Goal: Transaction & Acquisition: Purchase product/service

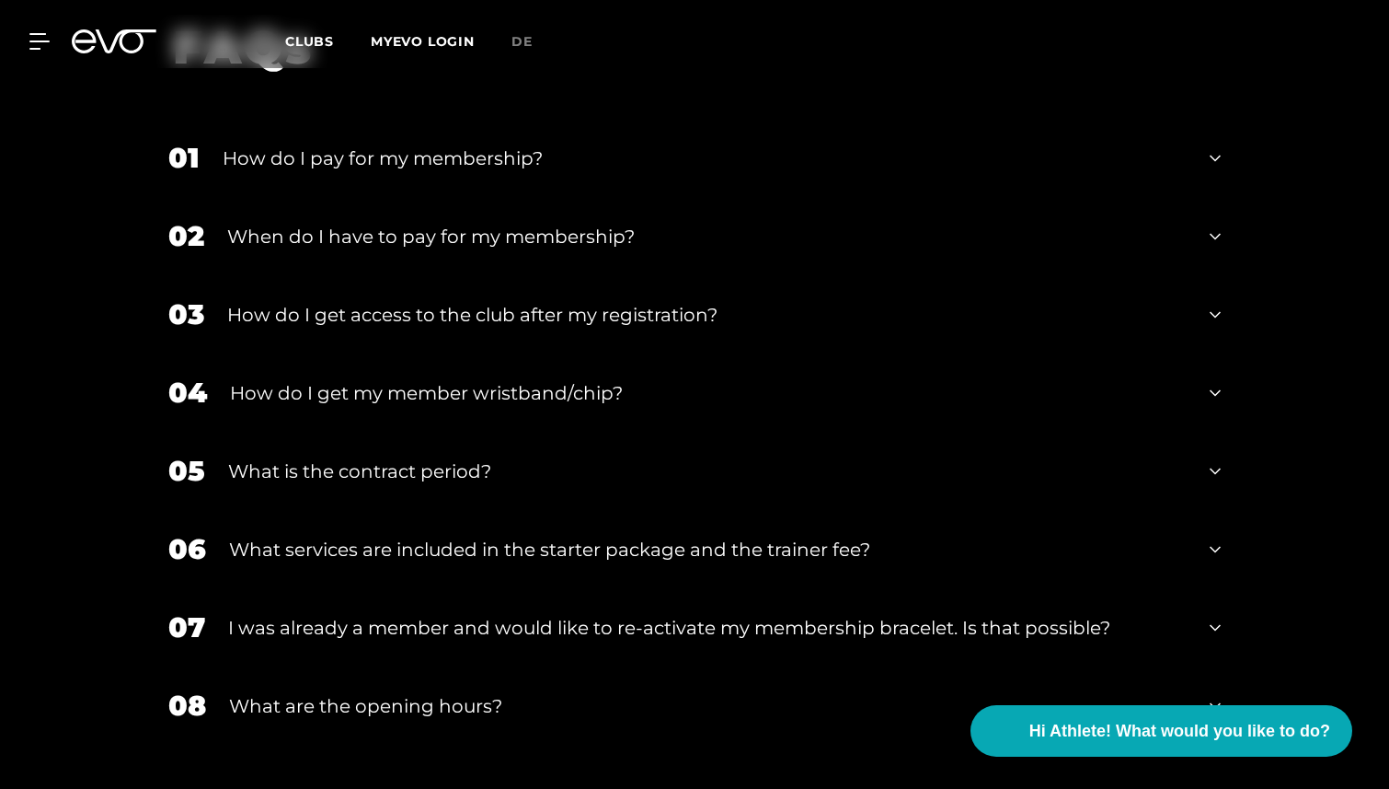
scroll to position [3213, 0]
click at [1137, 456] on div "What is the contract period?" at bounding box center [707, 470] width 959 height 28
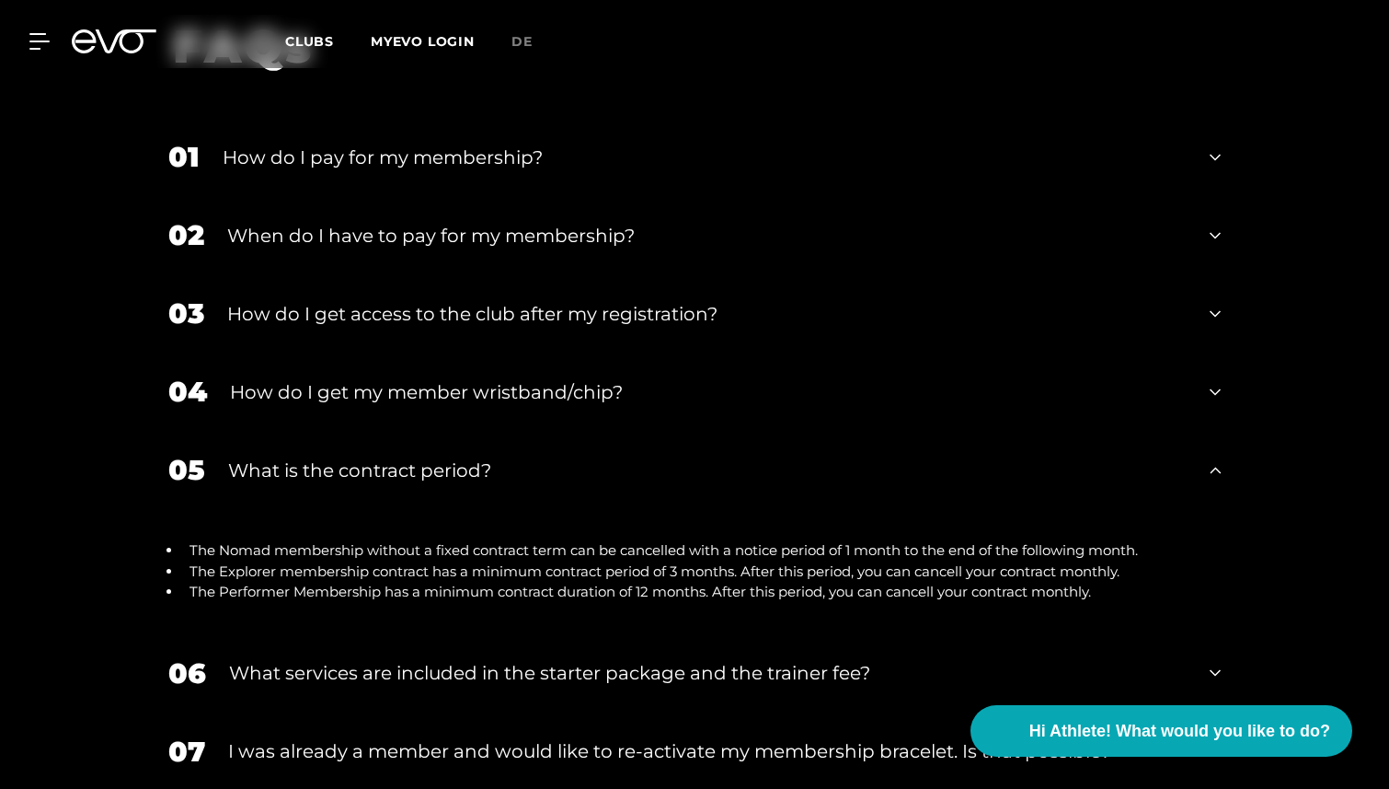
click at [1138, 456] on div "What is the contract period?" at bounding box center [707, 470] width 959 height 28
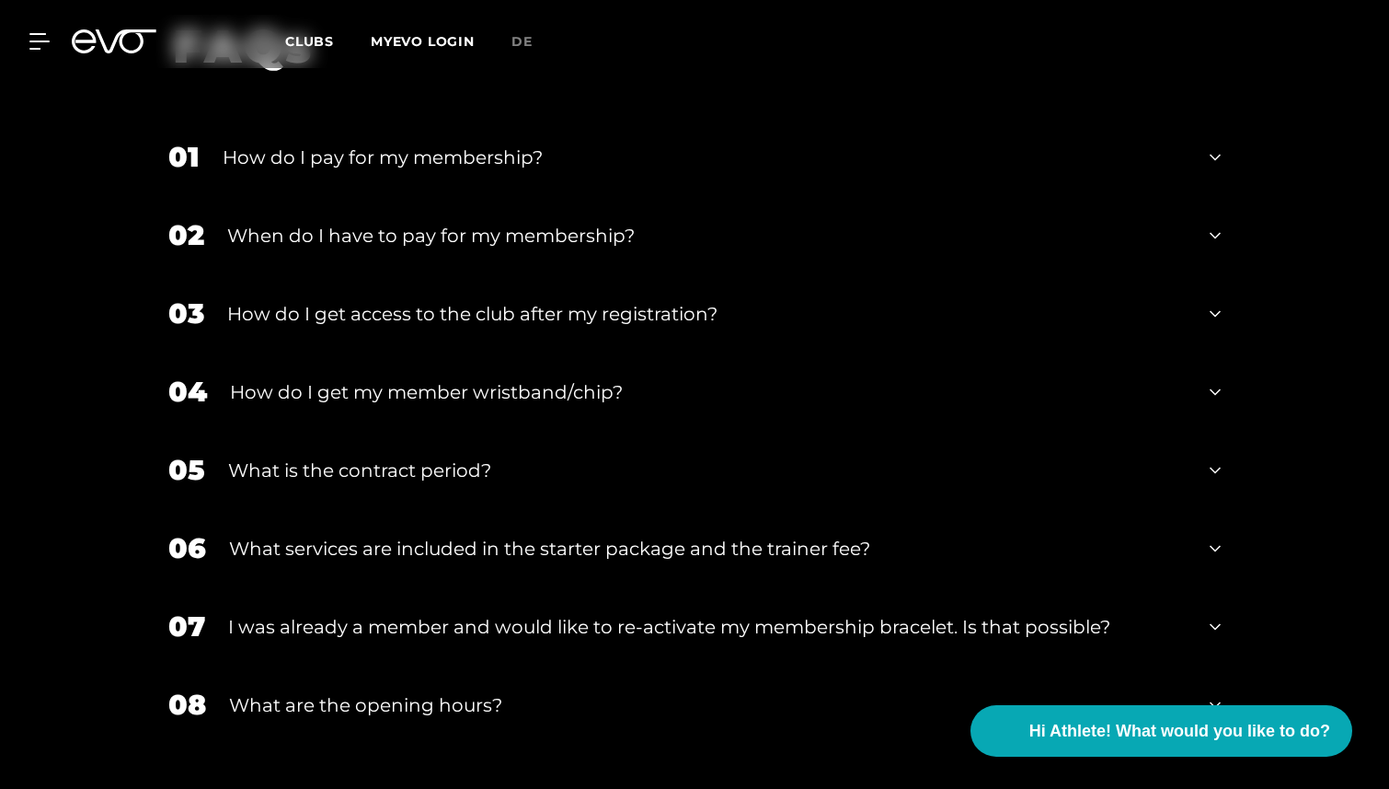
click at [1209, 509] on div "06 What services are included in the starter package and the trainer fee?" at bounding box center [694, 548] width 1089 height 78
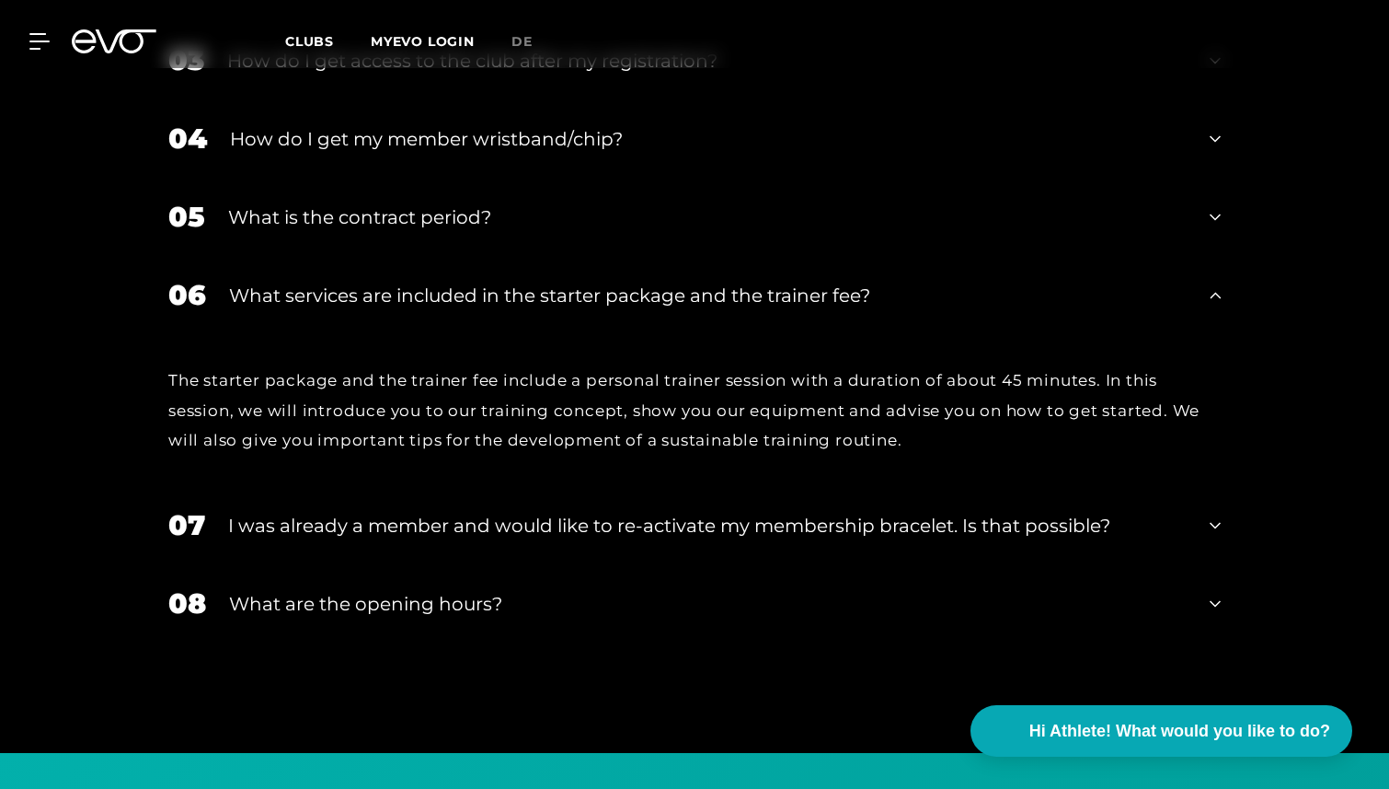
scroll to position [3467, 0]
click at [1210, 513] on icon at bounding box center [1215, 524] width 11 height 22
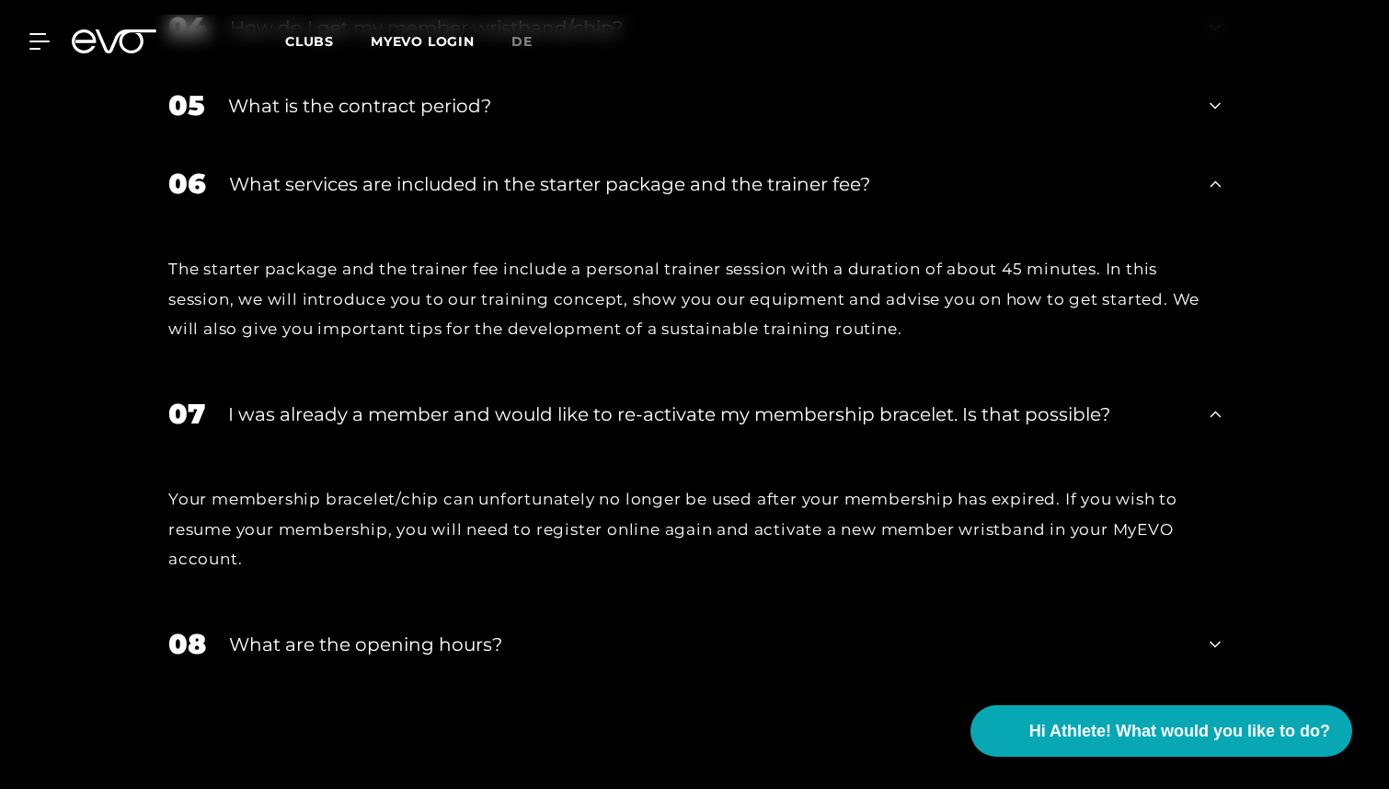
scroll to position [3603, 0]
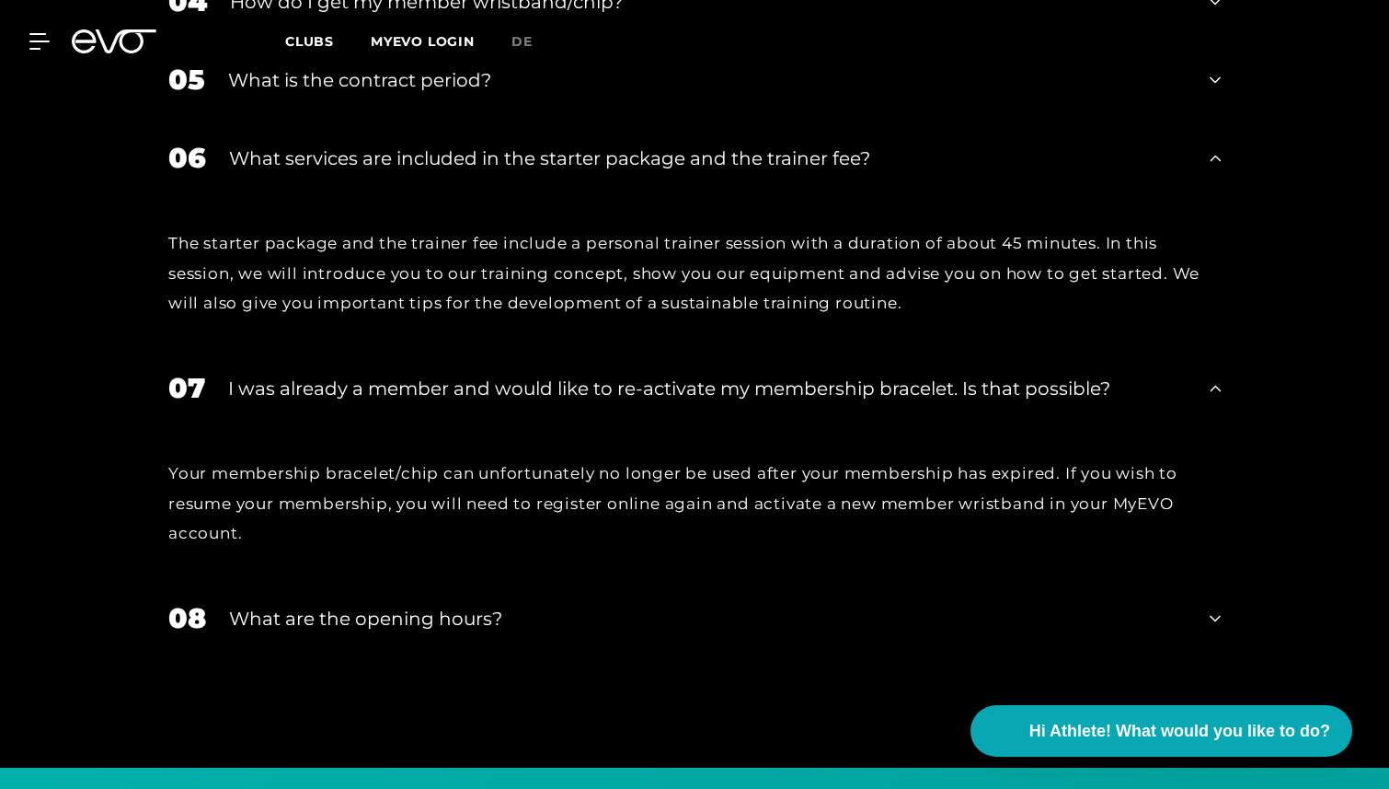
click at [1208, 579] on div "08 What are the opening hours?" at bounding box center [694, 618] width 1089 height 78
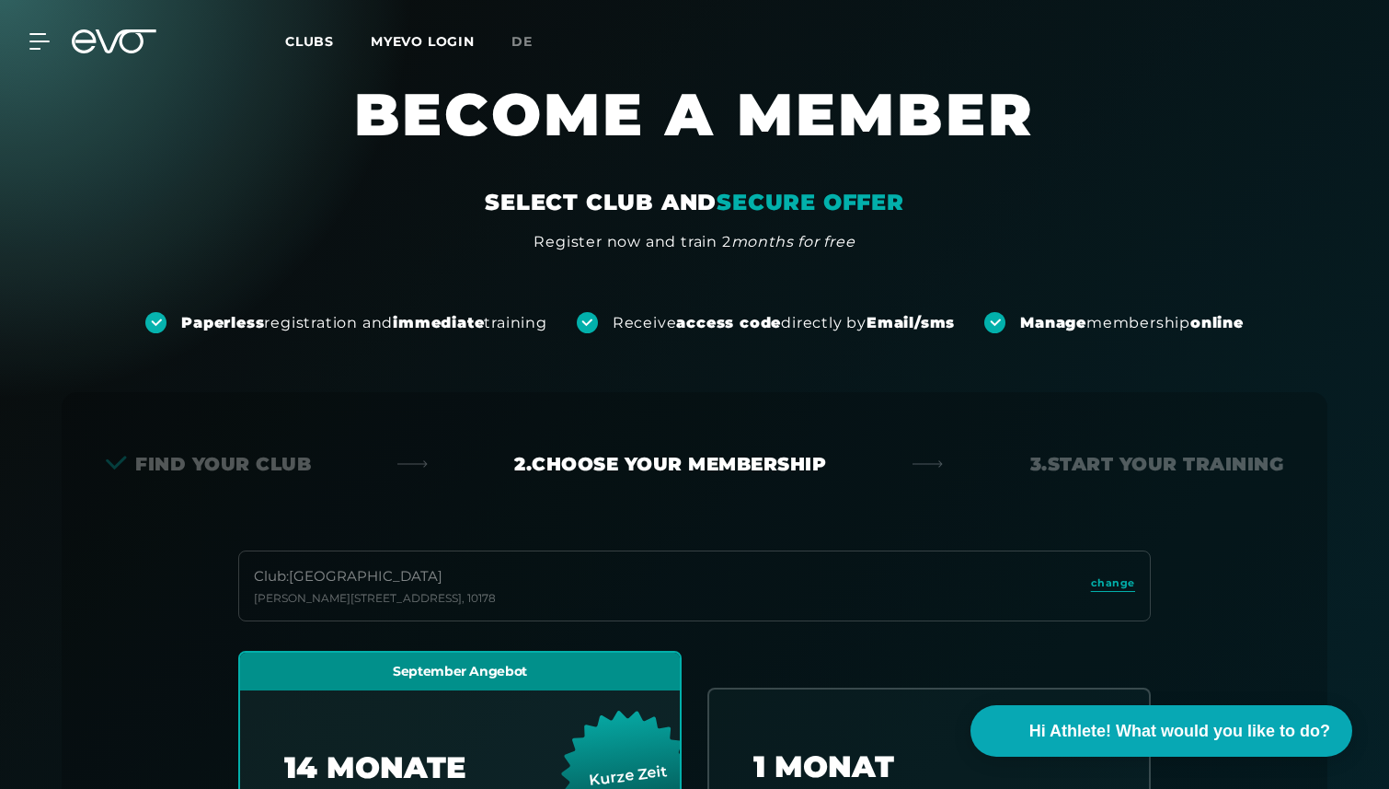
scroll to position [0, 0]
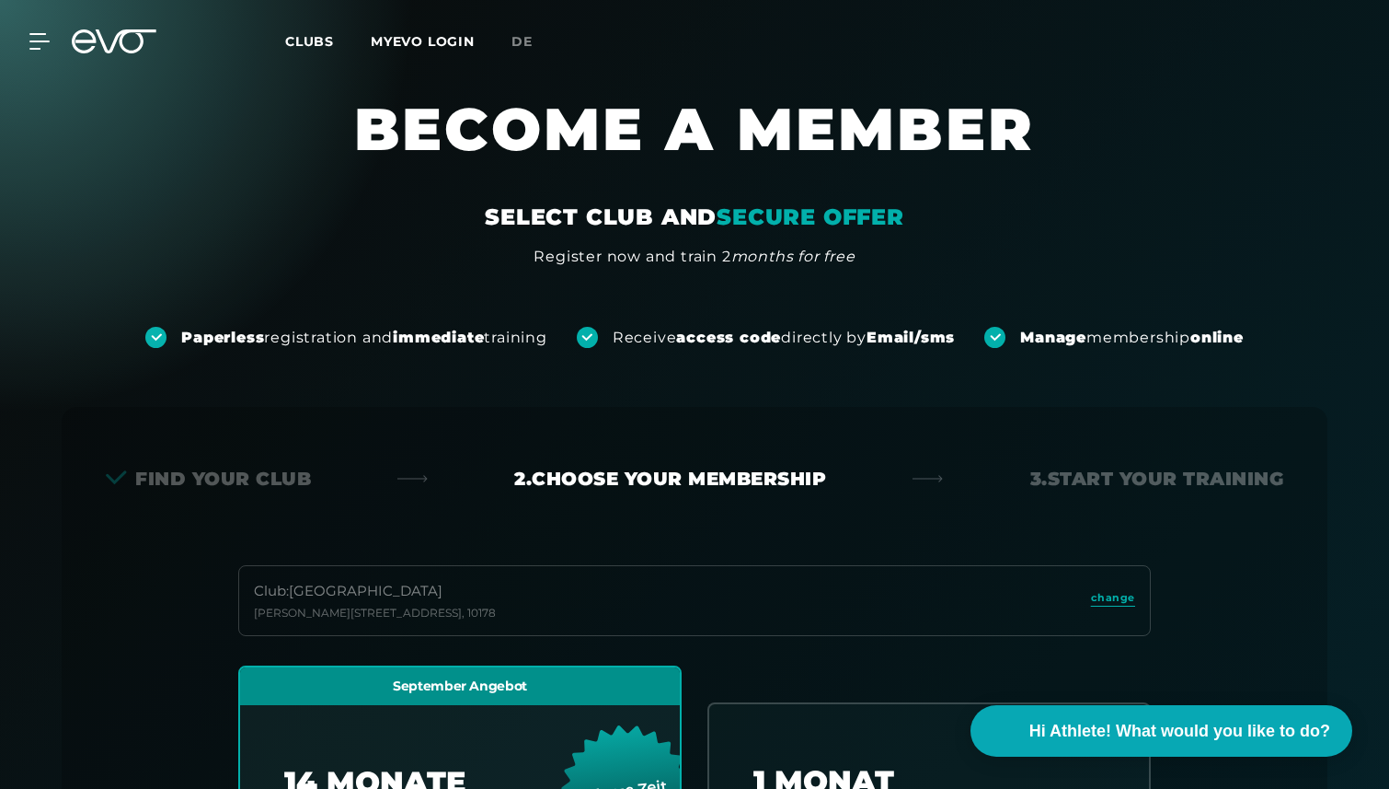
click at [317, 52] on div "Clubs MYEVO LOGIN" at bounding box center [398, 41] width 226 height 21
click at [317, 35] on span "Clubs" at bounding box center [309, 41] width 49 height 17
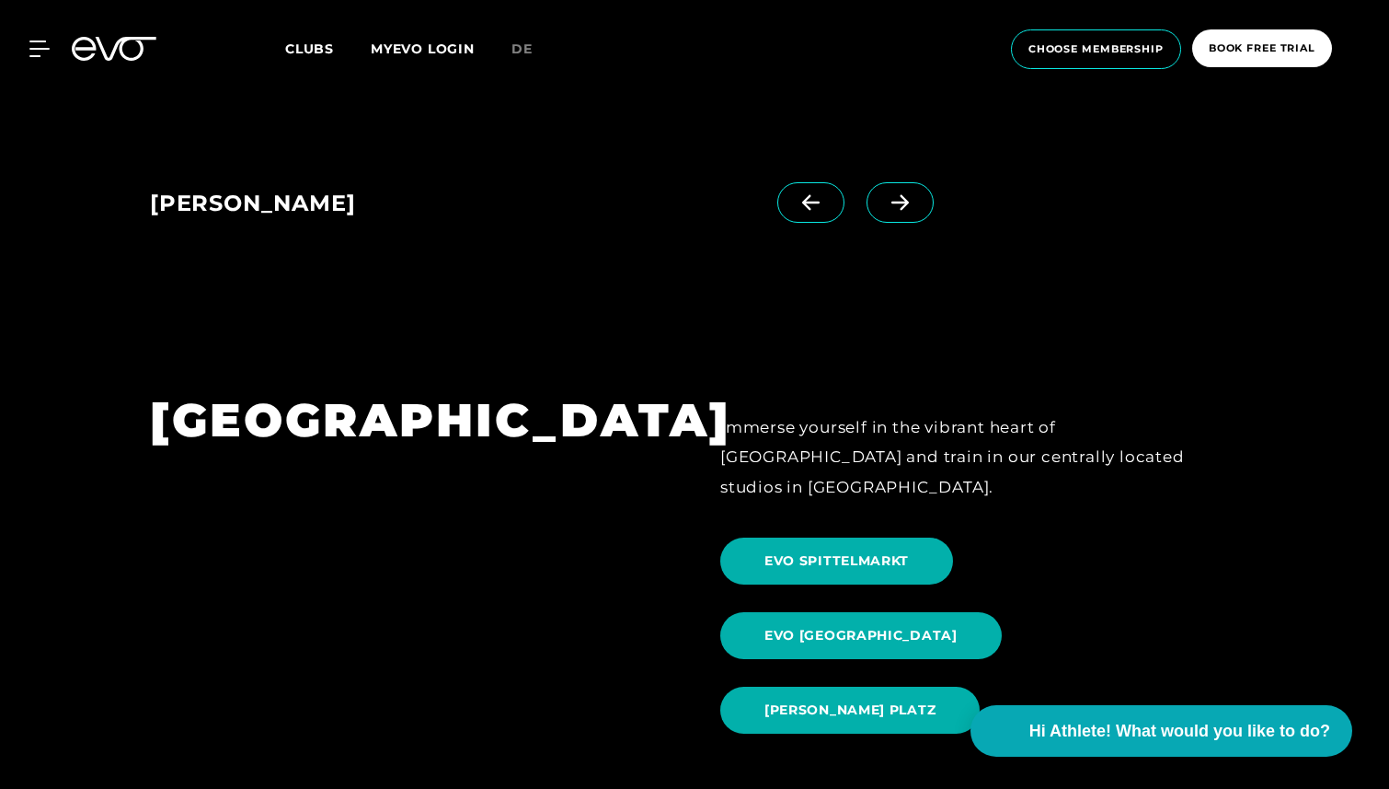
scroll to position [1813, 0]
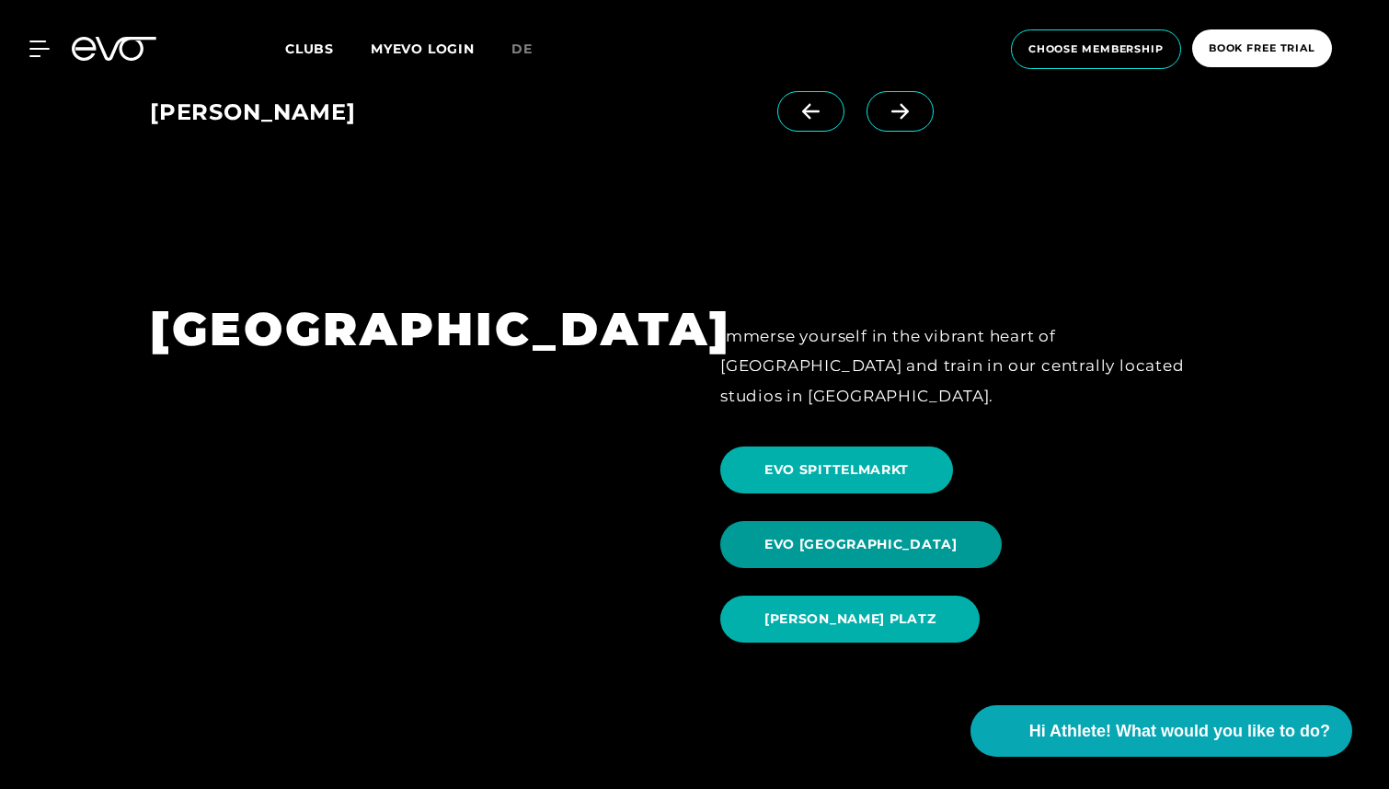
click at [1002, 521] on span "EVO ALEXANDERPLATZ" at bounding box center [861, 544] width 282 height 47
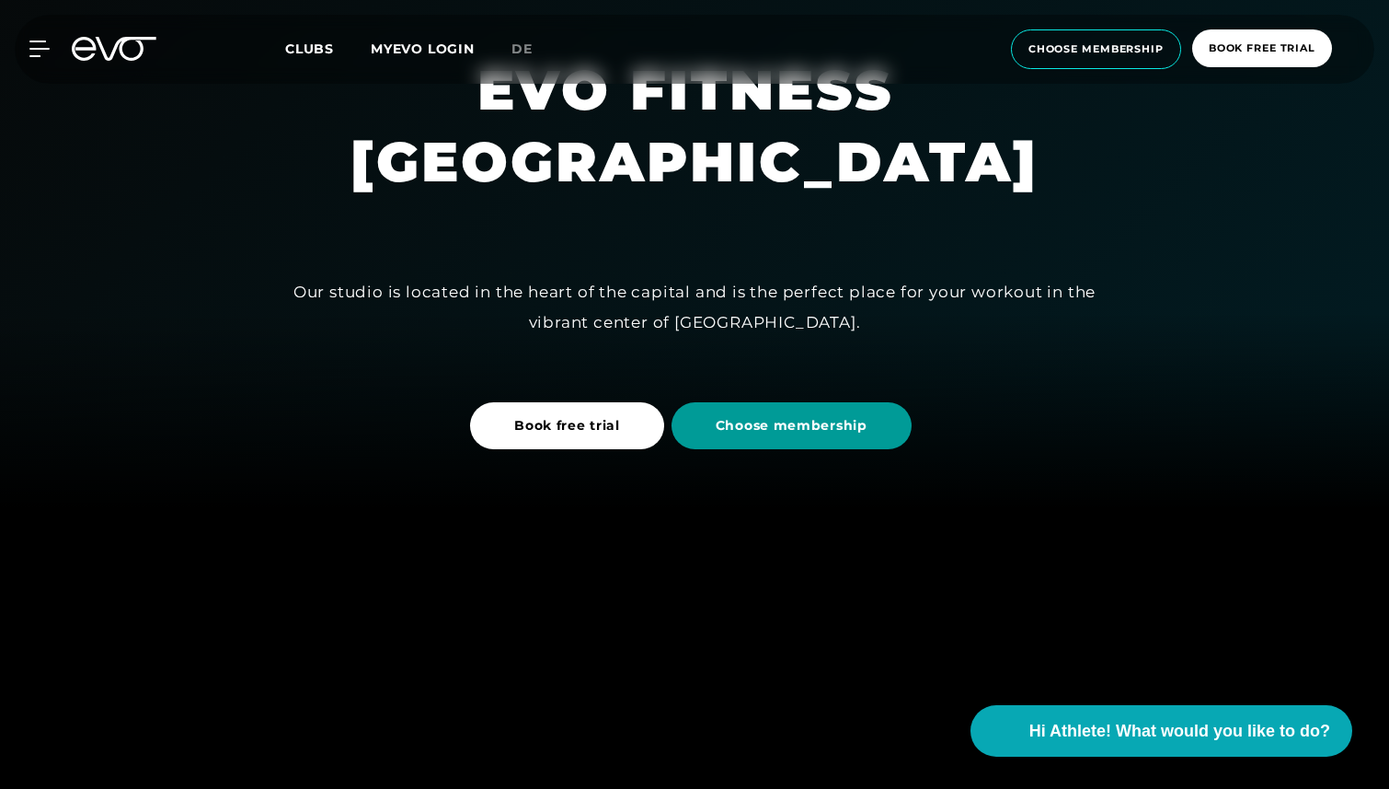
click at [810, 412] on span "Choose membership" at bounding box center [792, 425] width 240 height 47
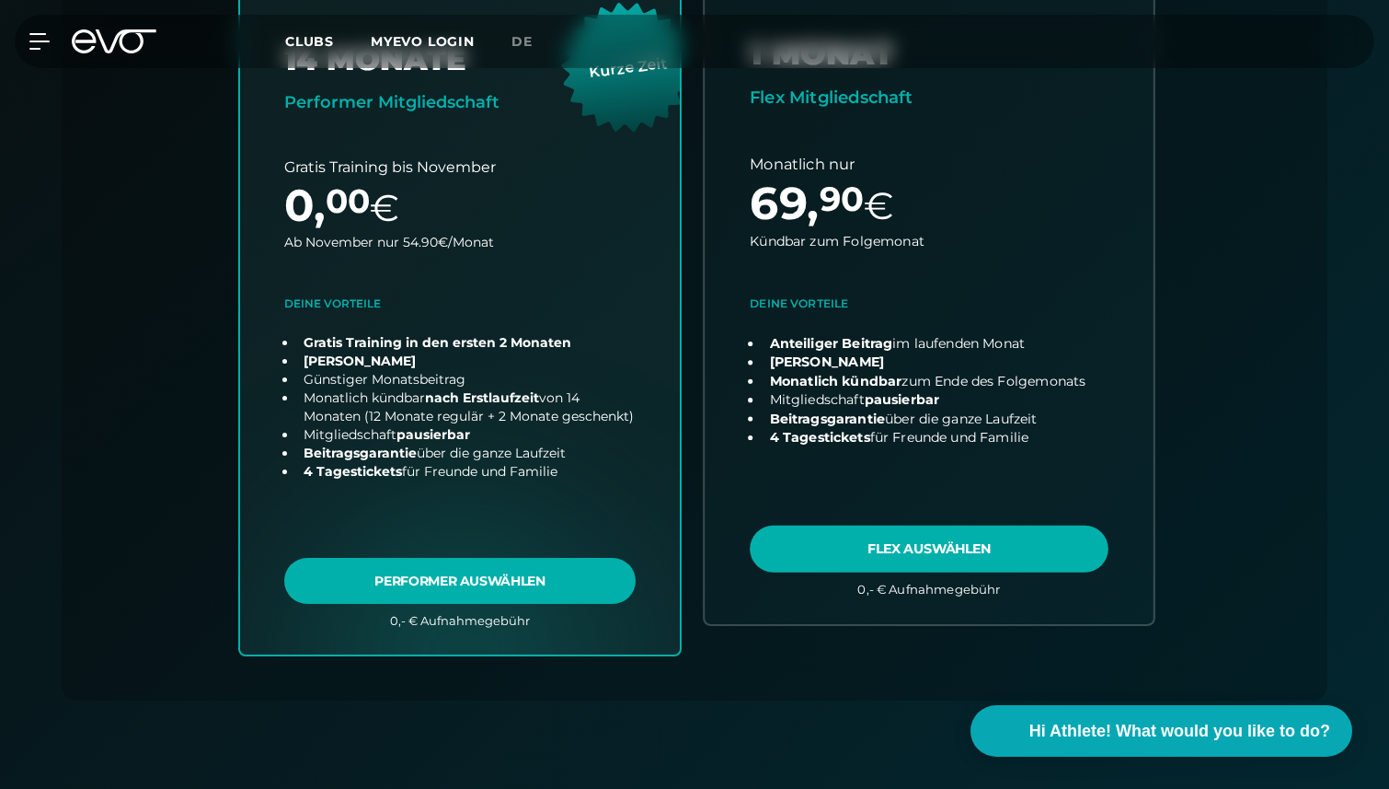
scroll to position [739, 0]
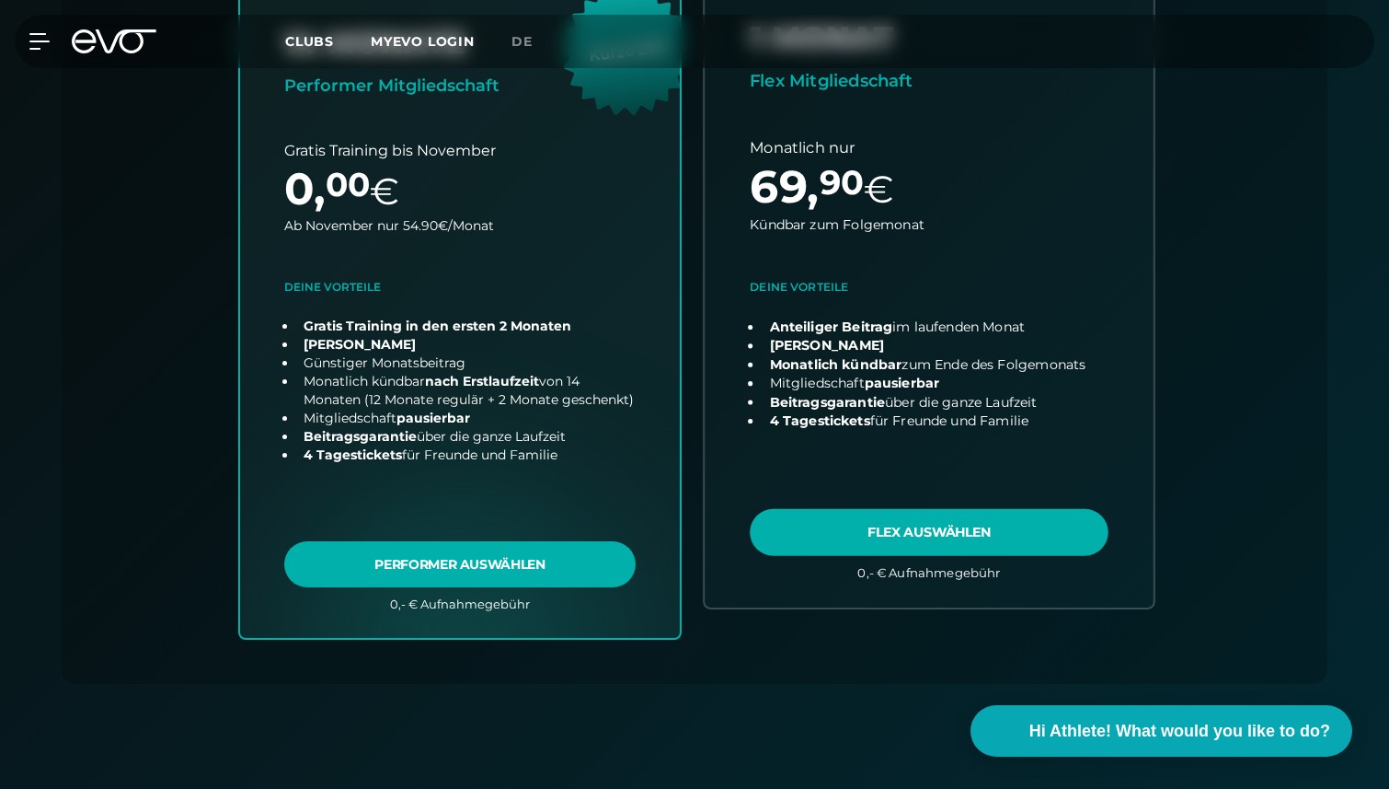
click at [950, 536] on link "choose plan" at bounding box center [929, 283] width 449 height 648
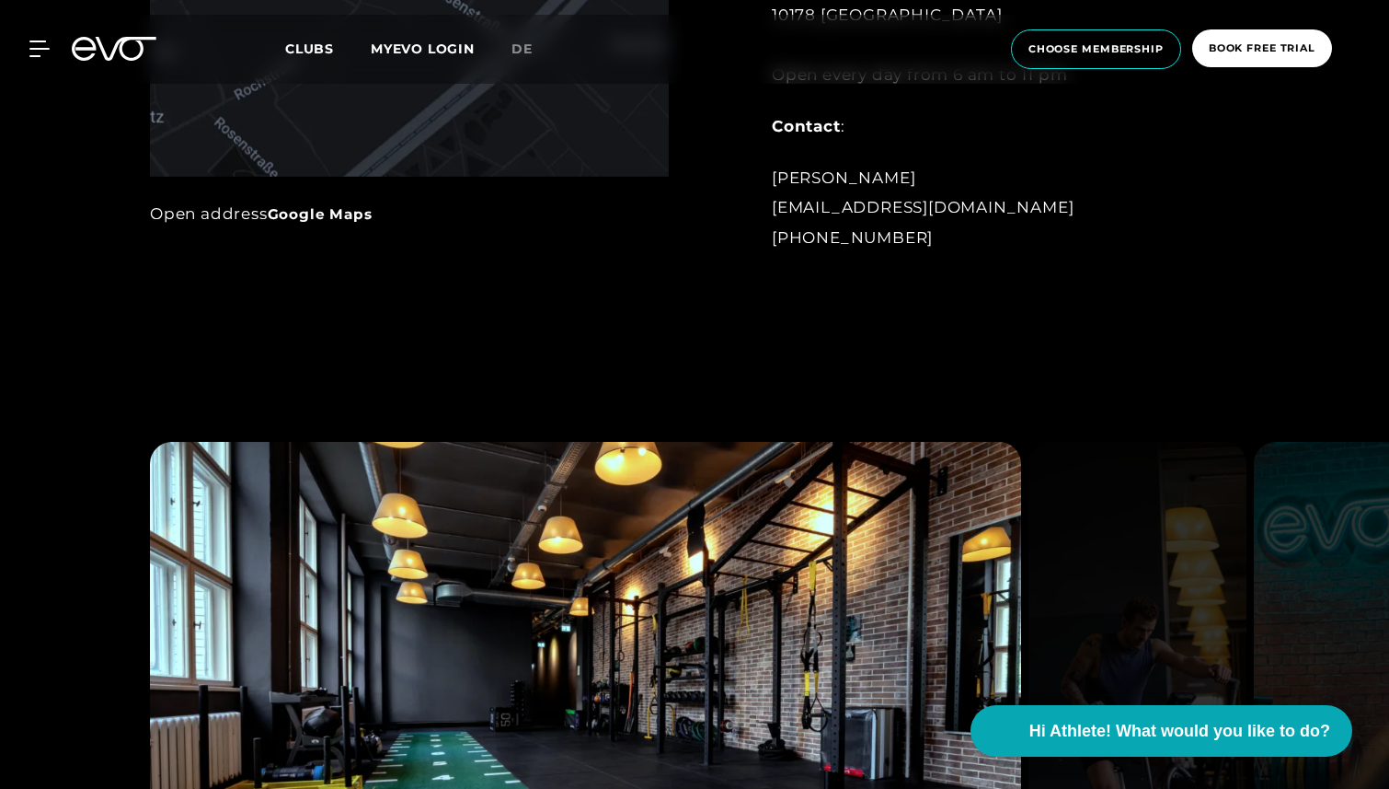
scroll to position [1423, 0]
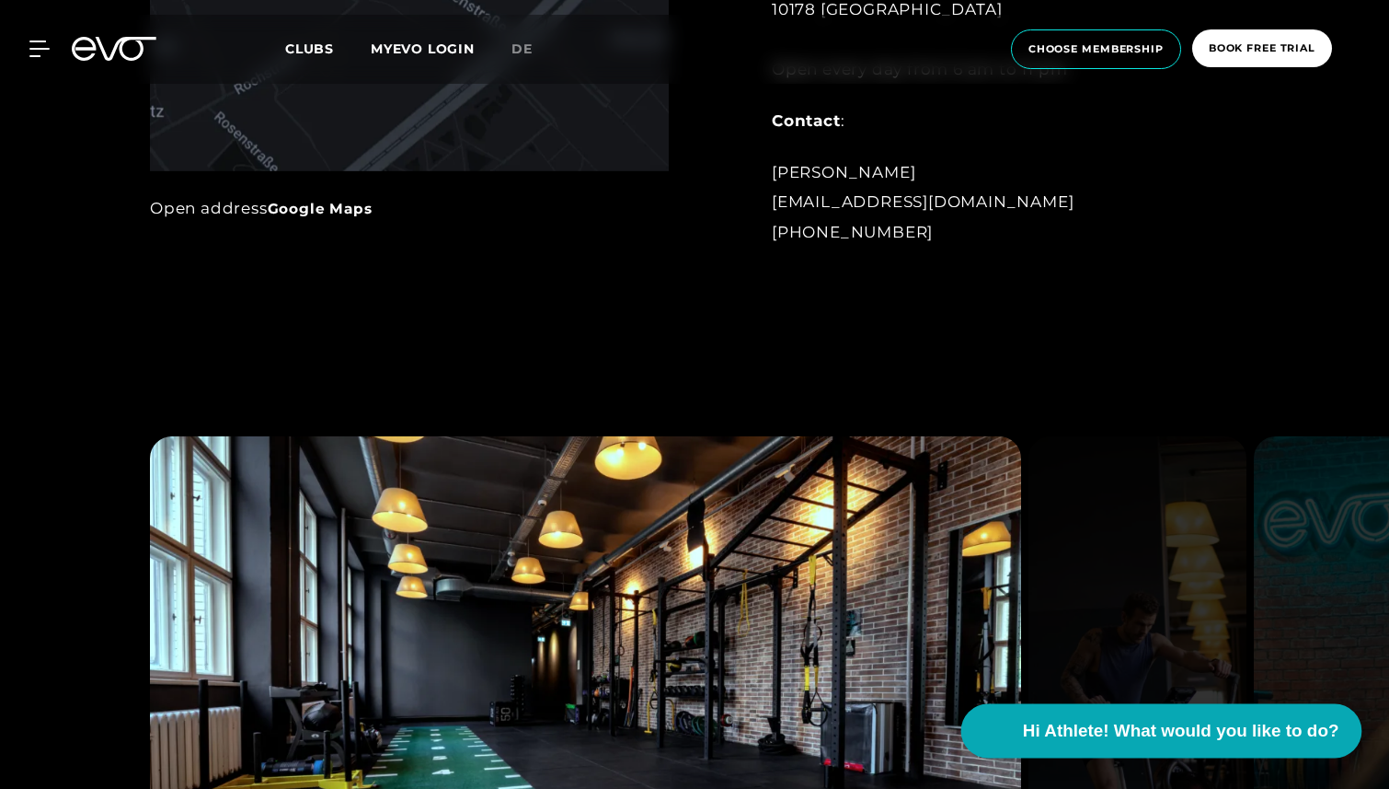
click at [1146, 737] on font "Hi Athlete! What would you like to do?" at bounding box center [1180, 729] width 317 height 19
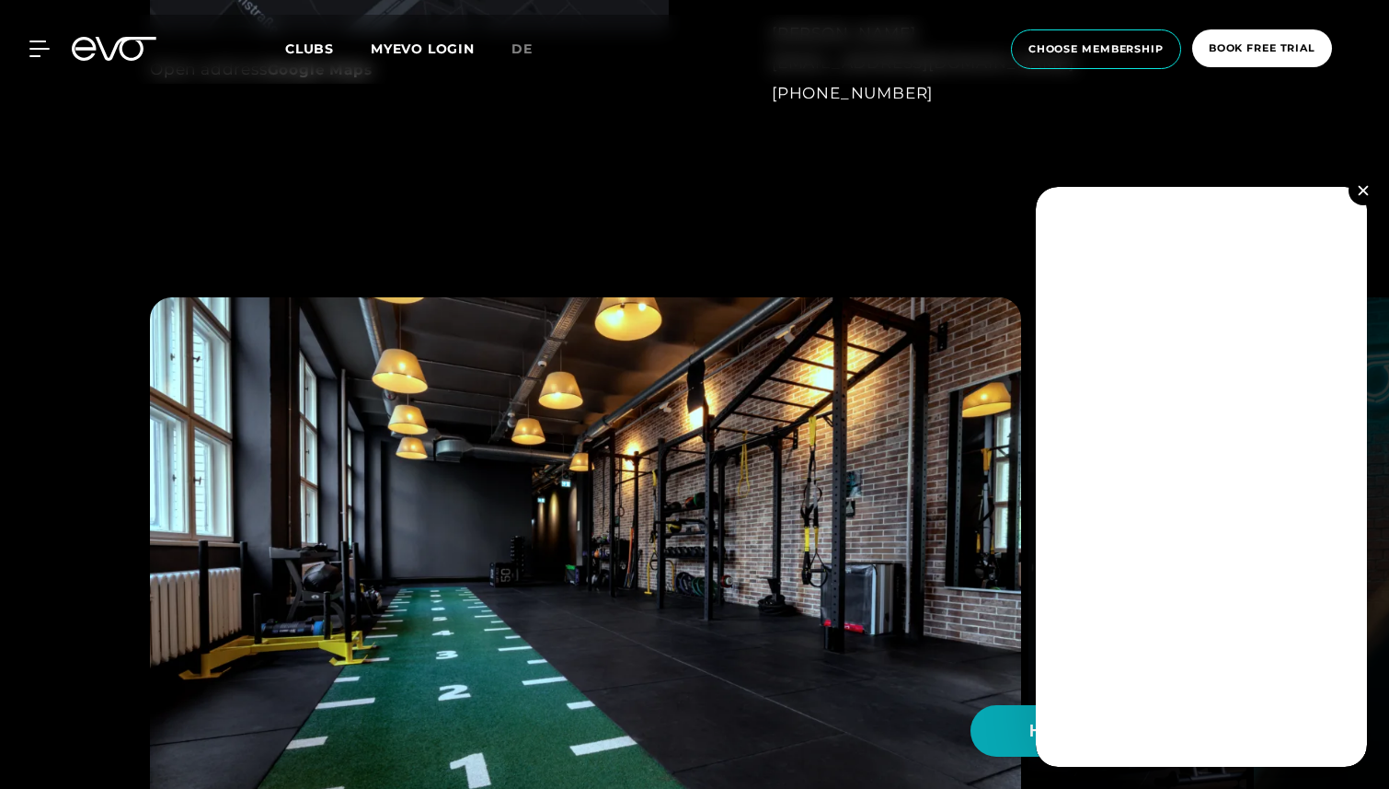
scroll to position [1586, 0]
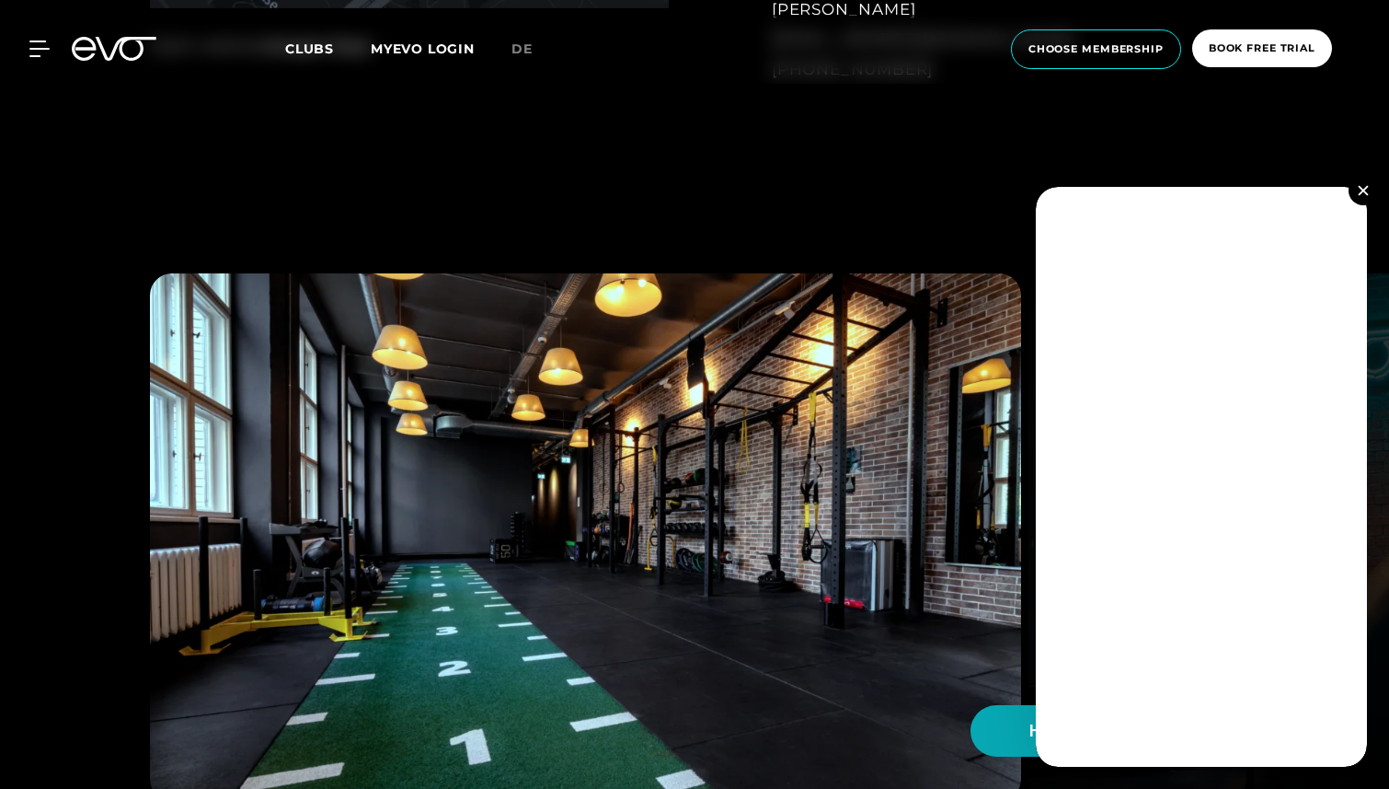
click at [1361, 190] on img at bounding box center [1363, 190] width 10 height 10
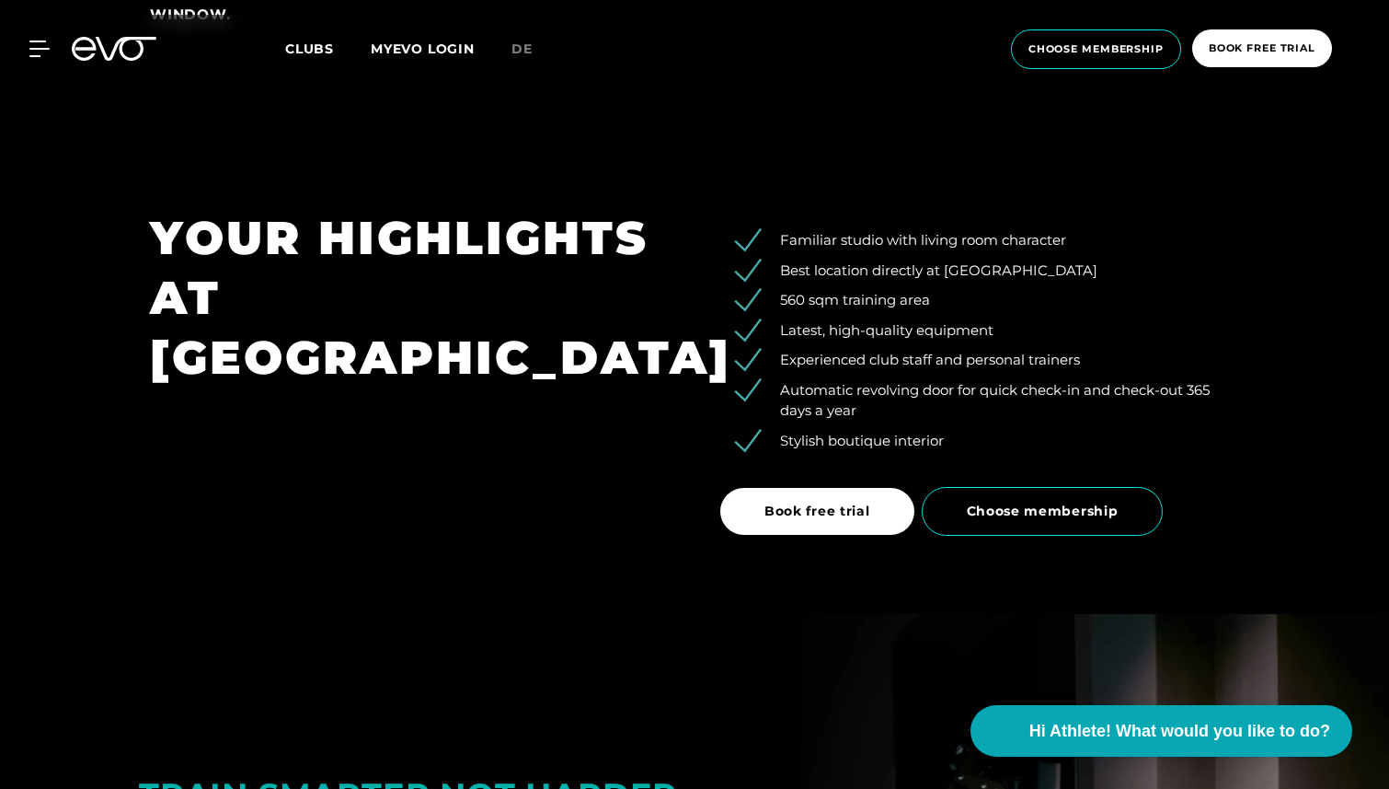
scroll to position [2949, 0]
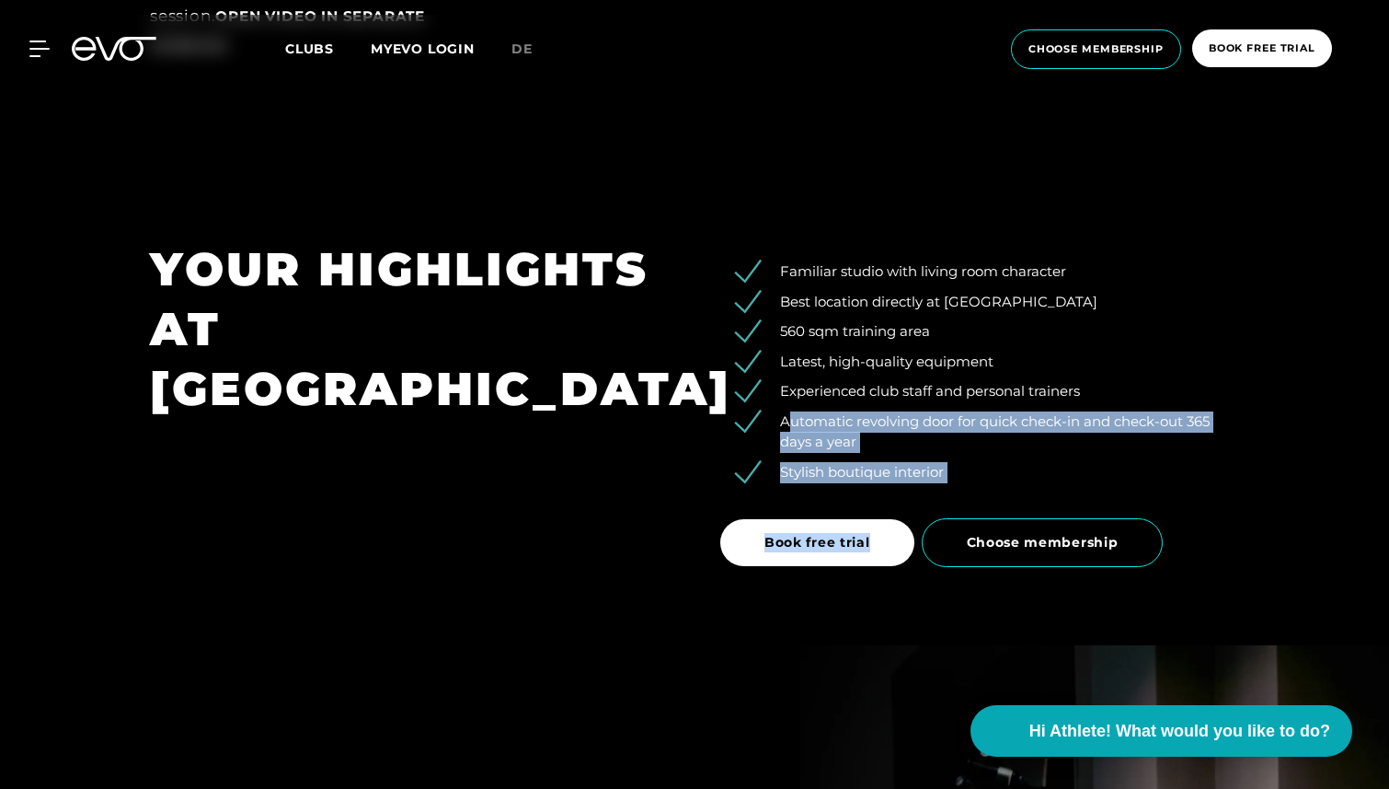
drag, startPoint x: 789, startPoint y: 418, endPoint x: 950, endPoint y: 478, distance: 171.8
click at [951, 483] on div "Familiar studio with living room character Best location directly at [STREET_AD…" at bounding box center [980, 409] width 570 height 341
click at [950, 478] on li "Stylish boutique interior" at bounding box center [993, 472] width 491 height 21
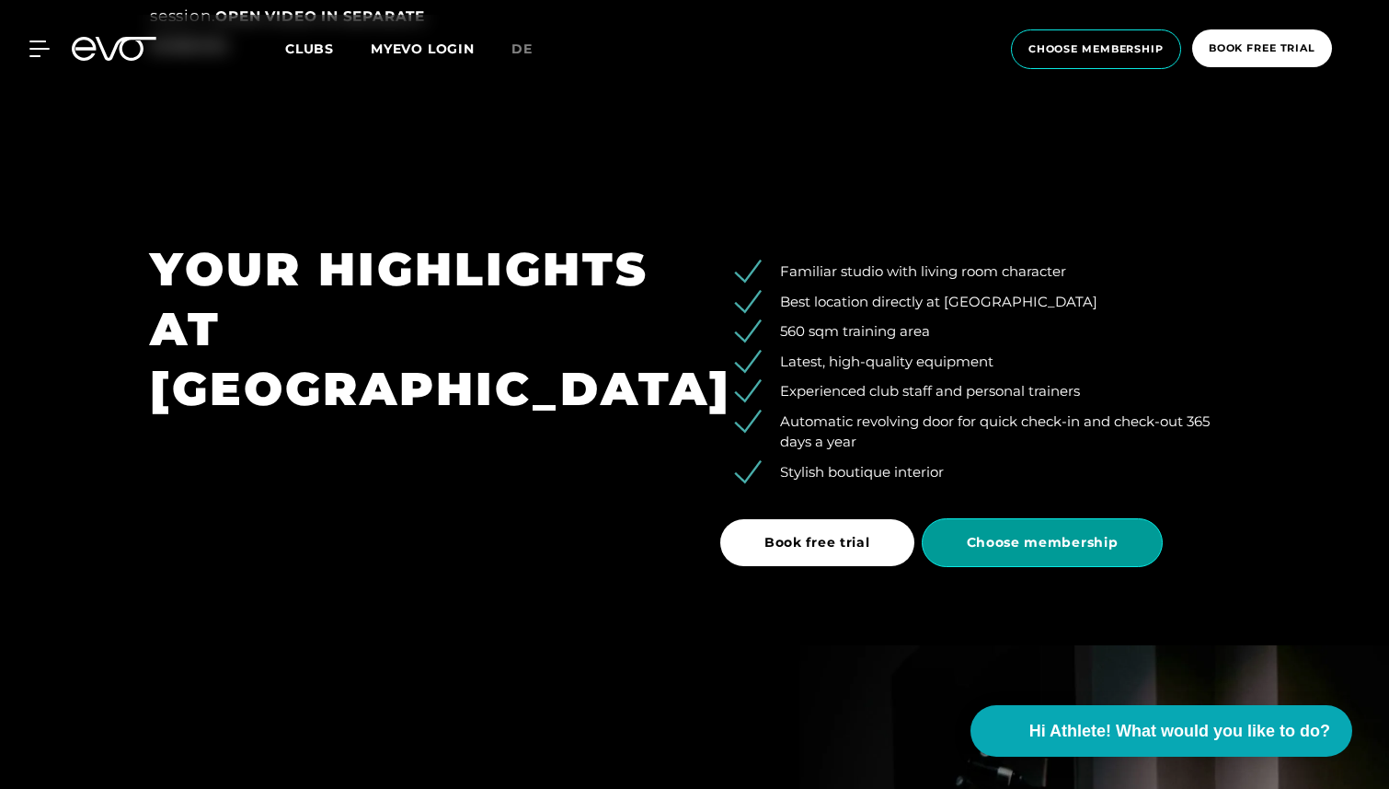
click at [1067, 539] on font "Choose membership" at bounding box center [1043, 542] width 152 height 17
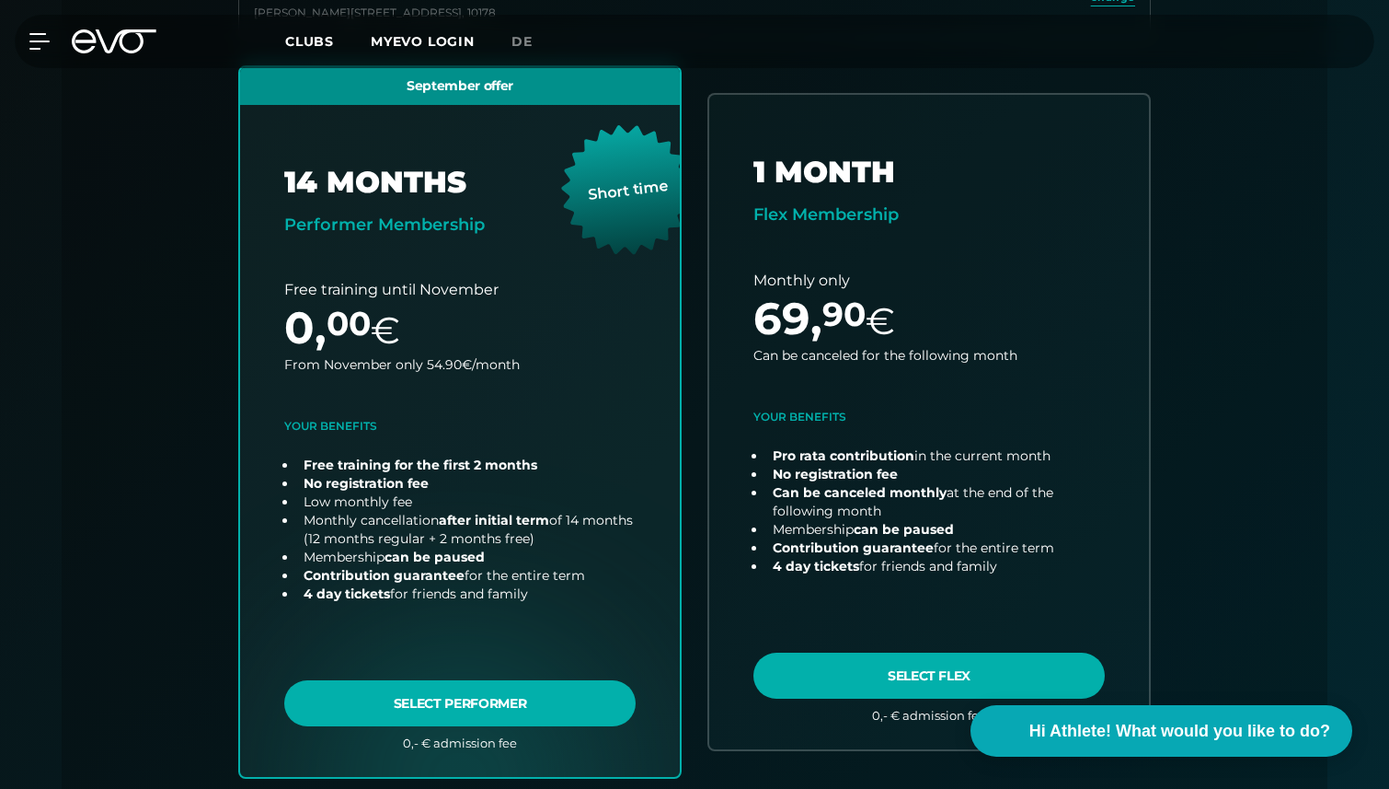
scroll to position [683, 0]
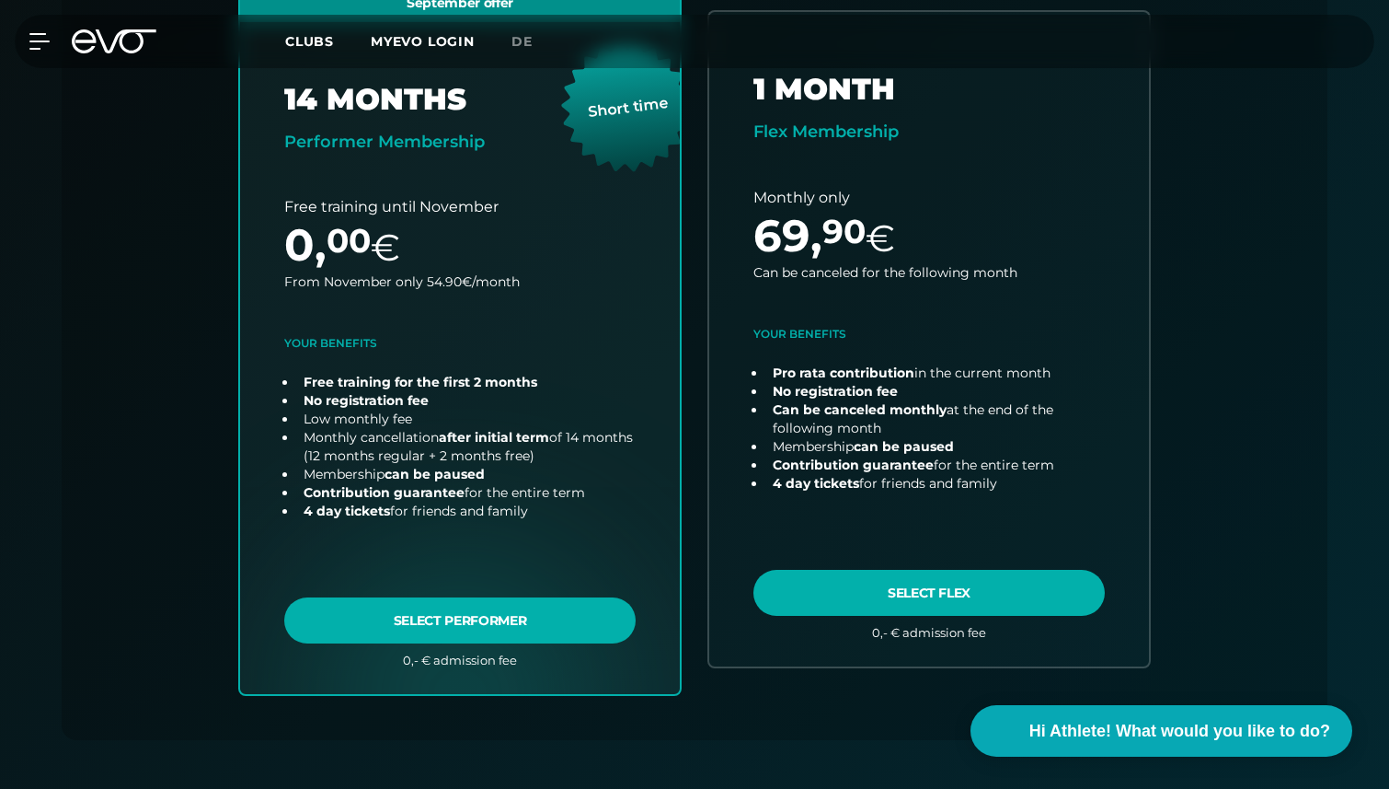
drag, startPoint x: 803, startPoint y: 357, endPoint x: 1107, endPoint y: 4, distance: 465.9
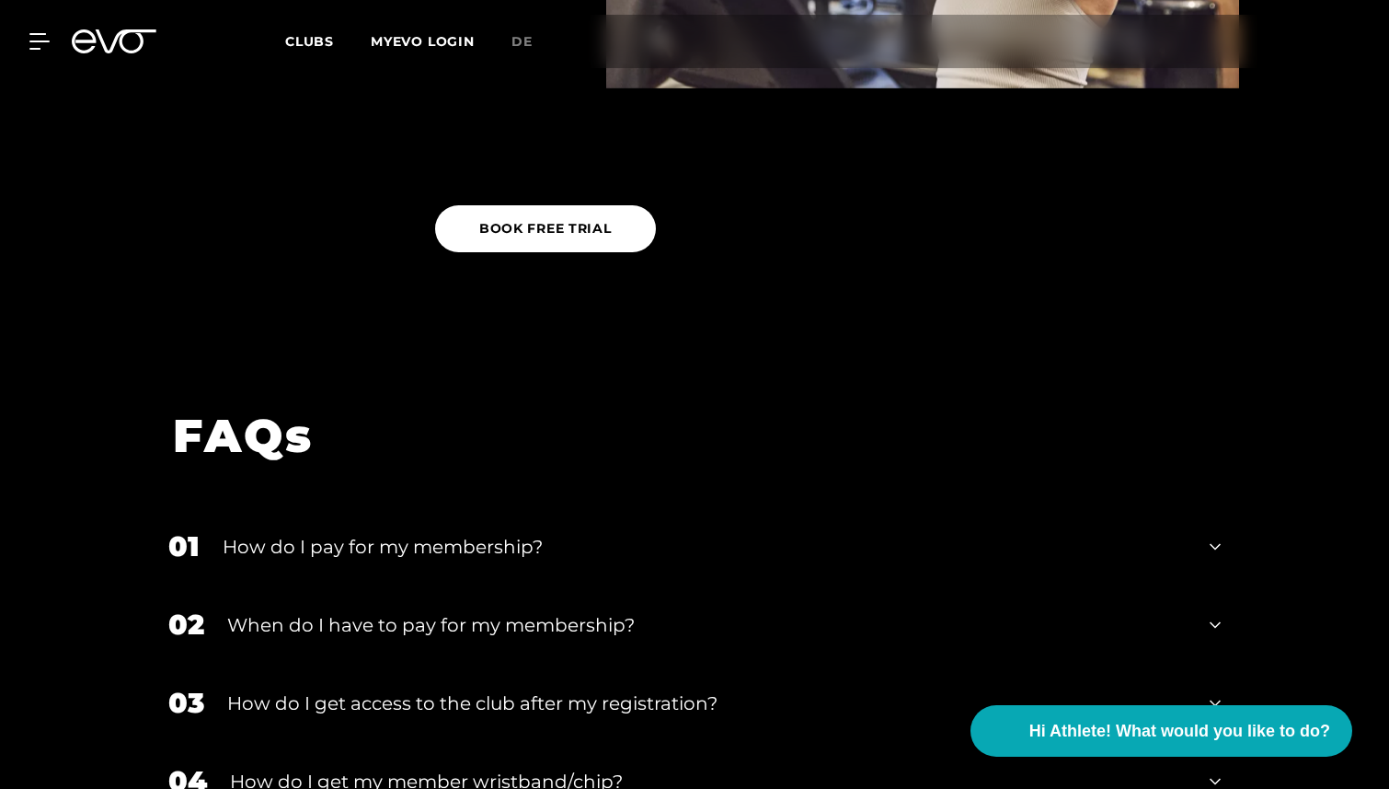
scroll to position [3033, 0]
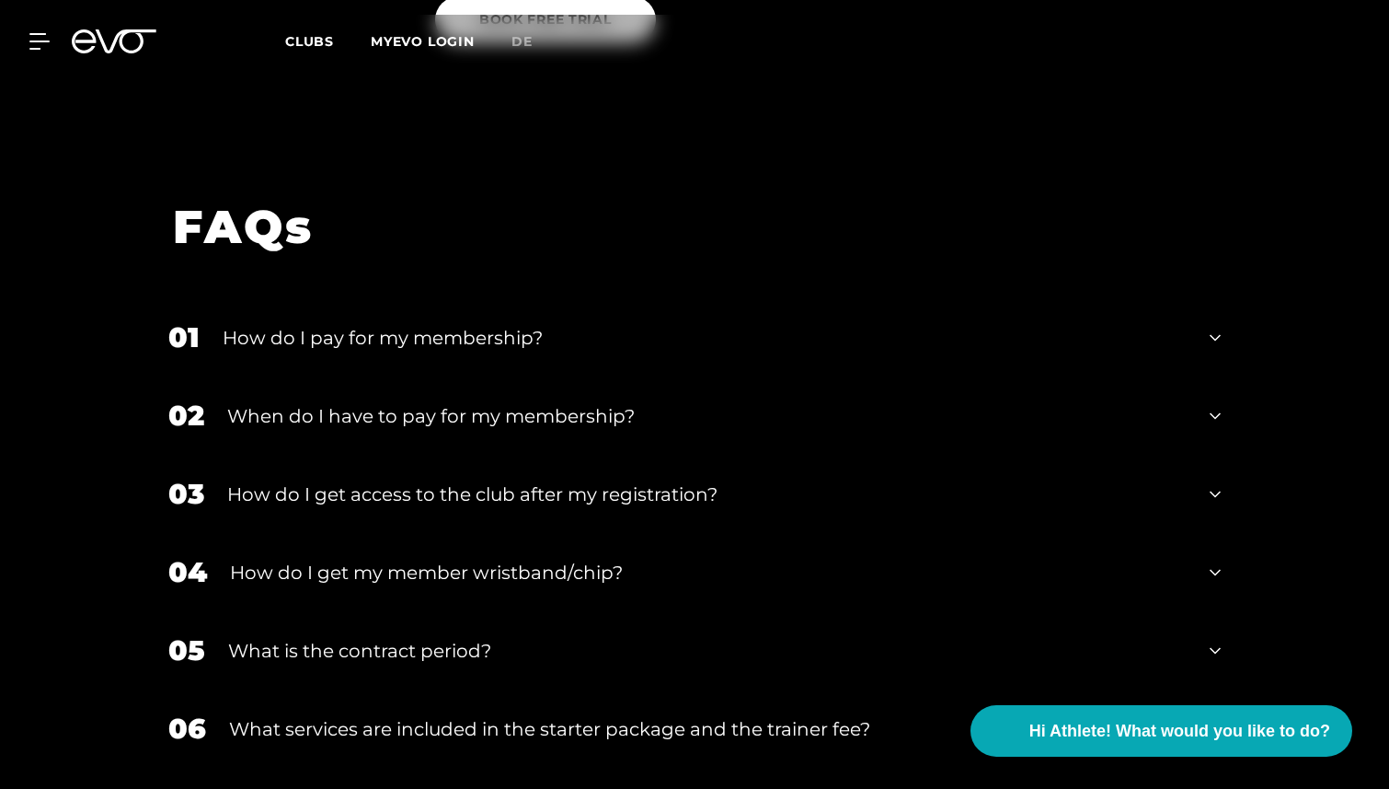
click at [959, 298] on div "01 How do I pay for my membership?" at bounding box center [694, 337] width 1089 height 78
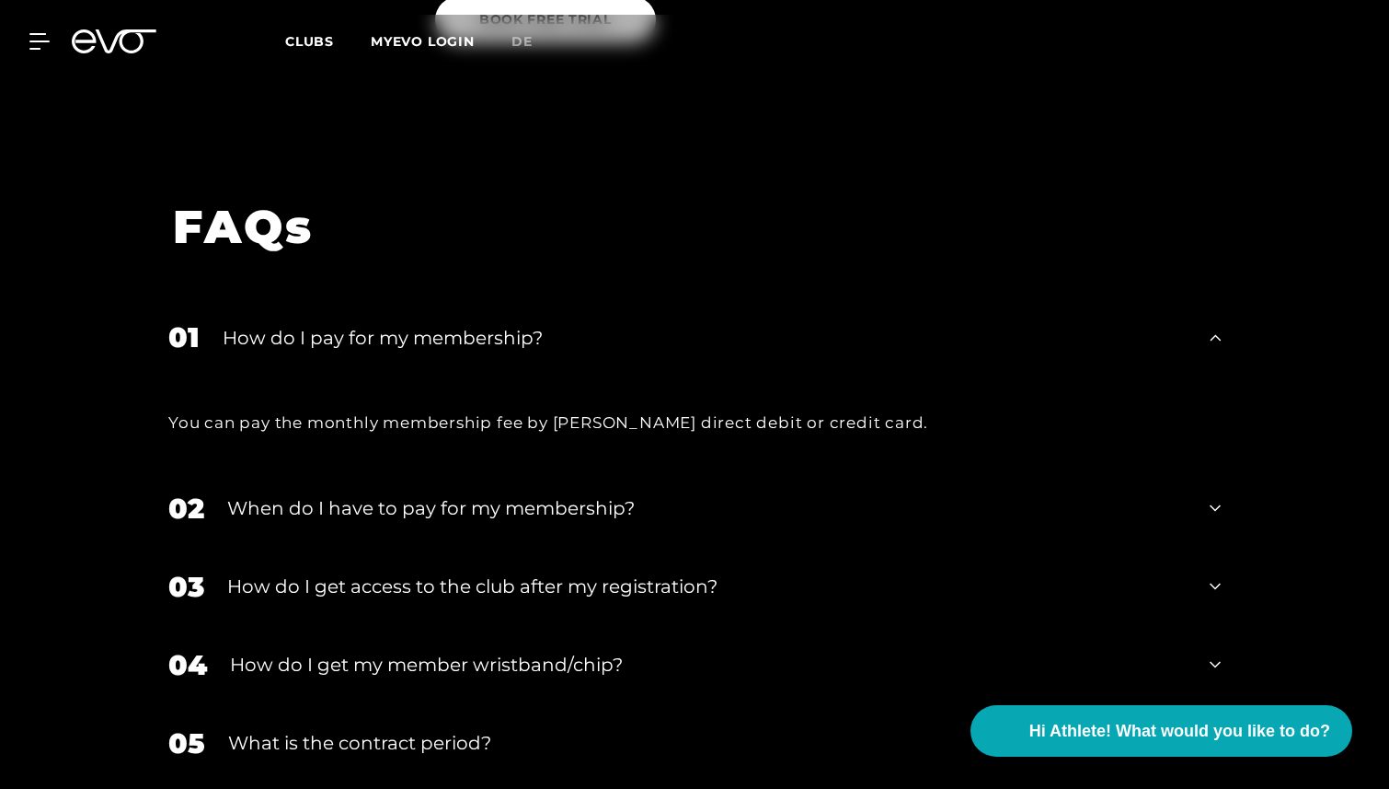
click at [959, 298] on div "01 How do I pay for my membership?" at bounding box center [694, 337] width 1089 height 78
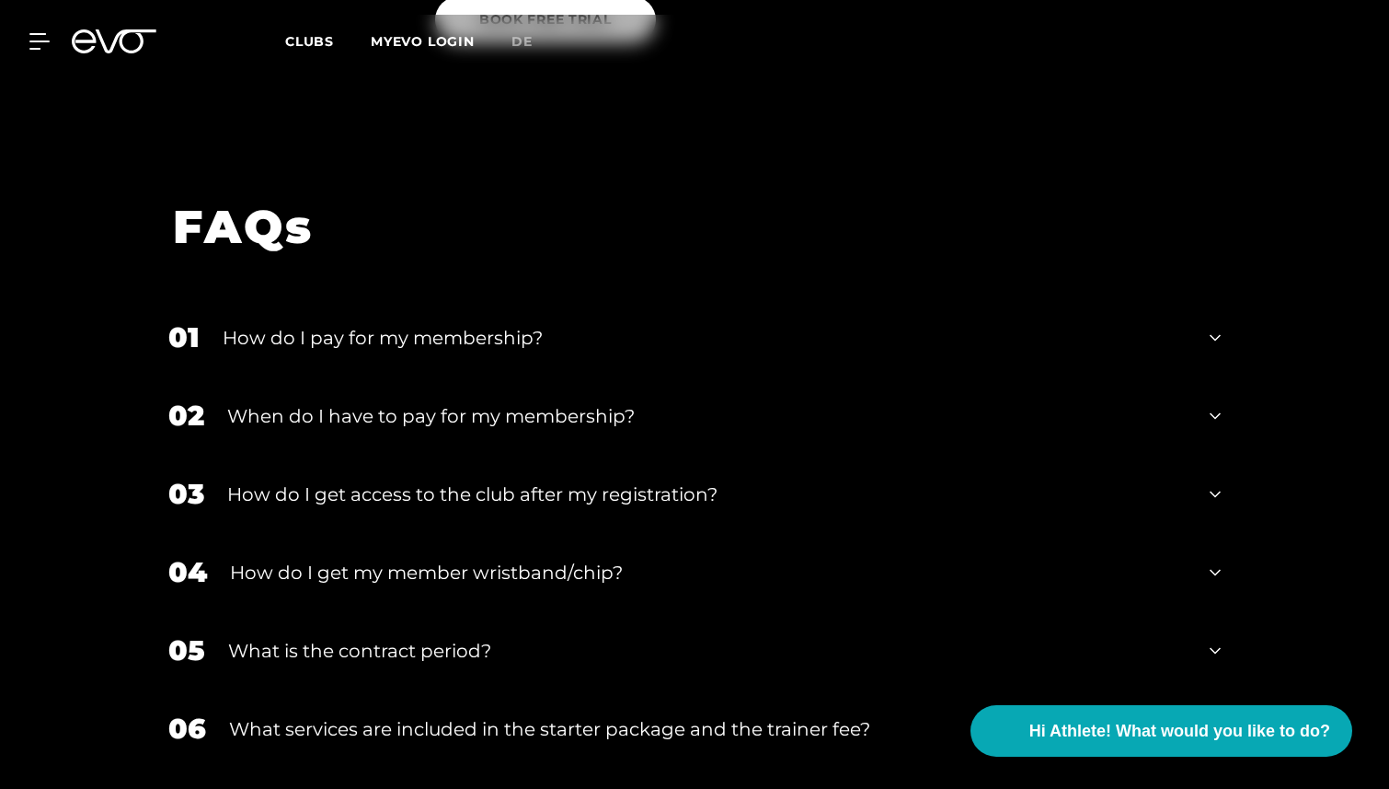
click at [943, 376] on div "02 When do I have to pay for my membership?" at bounding box center [694, 415] width 1089 height 78
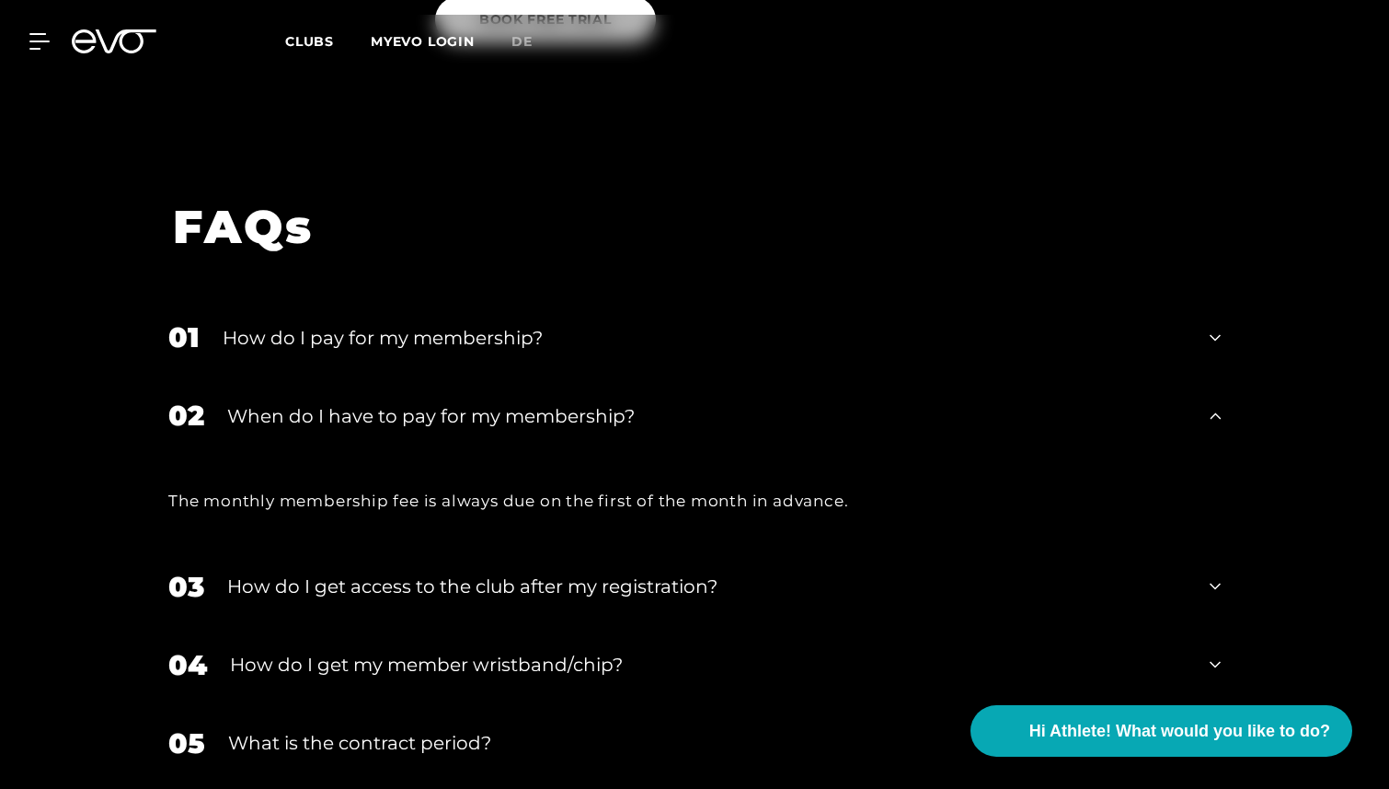
click at [967, 376] on div "02 When do I have to pay for my membership?" at bounding box center [694, 415] width 1089 height 78
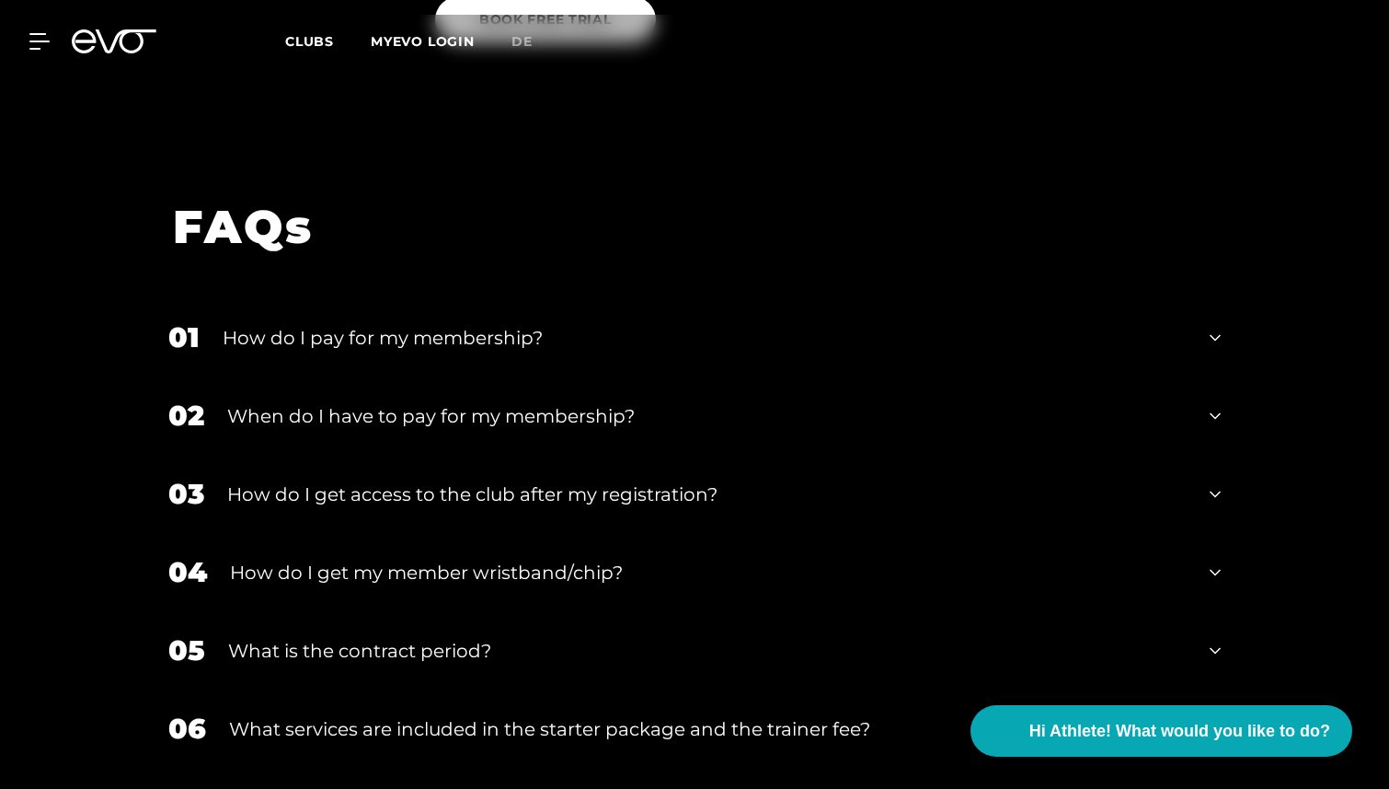
click at [961, 455] on div "03 How do I get access to the club after my registration?" at bounding box center [694, 494] width 1089 height 78
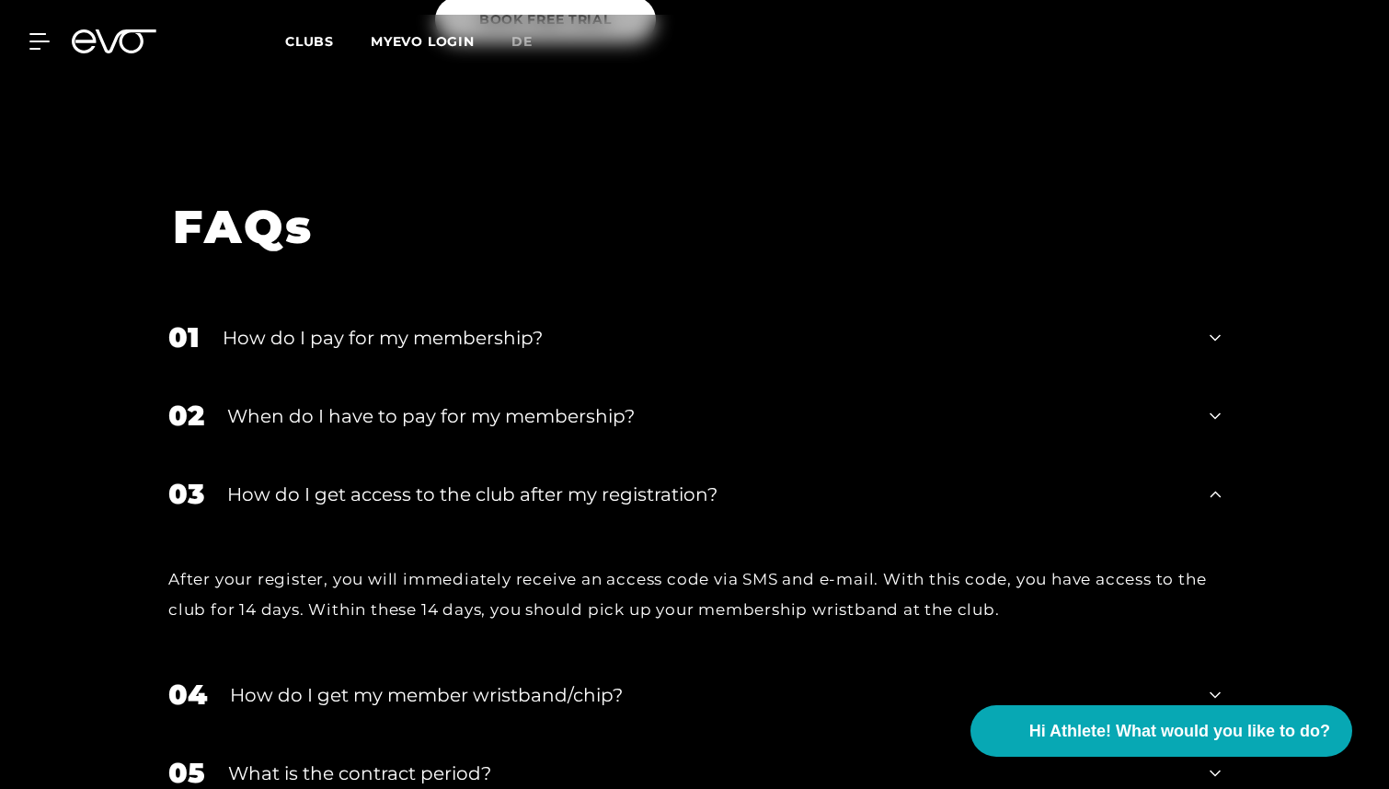
click at [961, 455] on div "03 How do I get access to the club after my registration?" at bounding box center [694, 494] width 1089 height 78
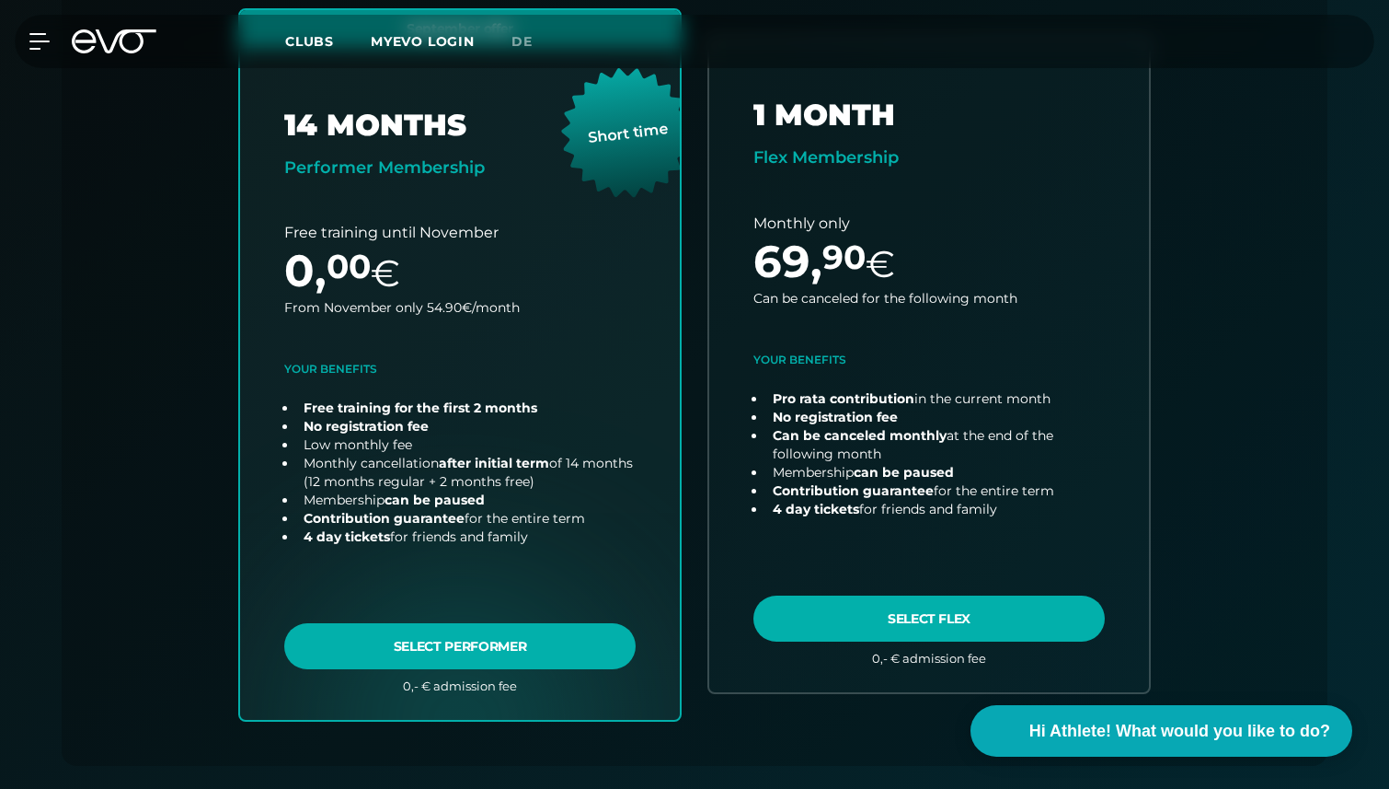
scroll to position [658, 0]
